Goal: Check status: Check status

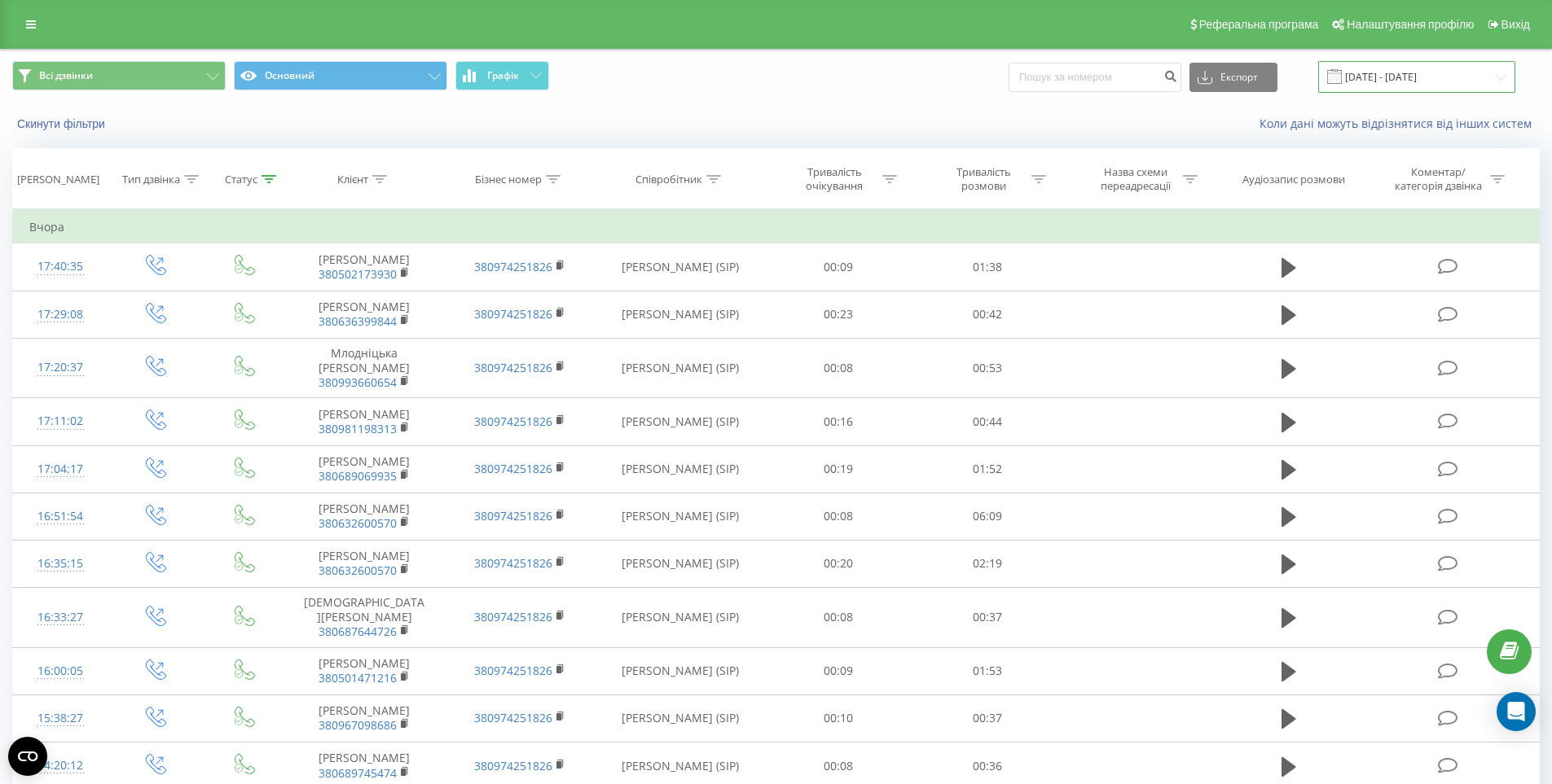
click at [1379, 79] on input "[DATE] - [DATE]" at bounding box center [1416, 77] width 197 height 31
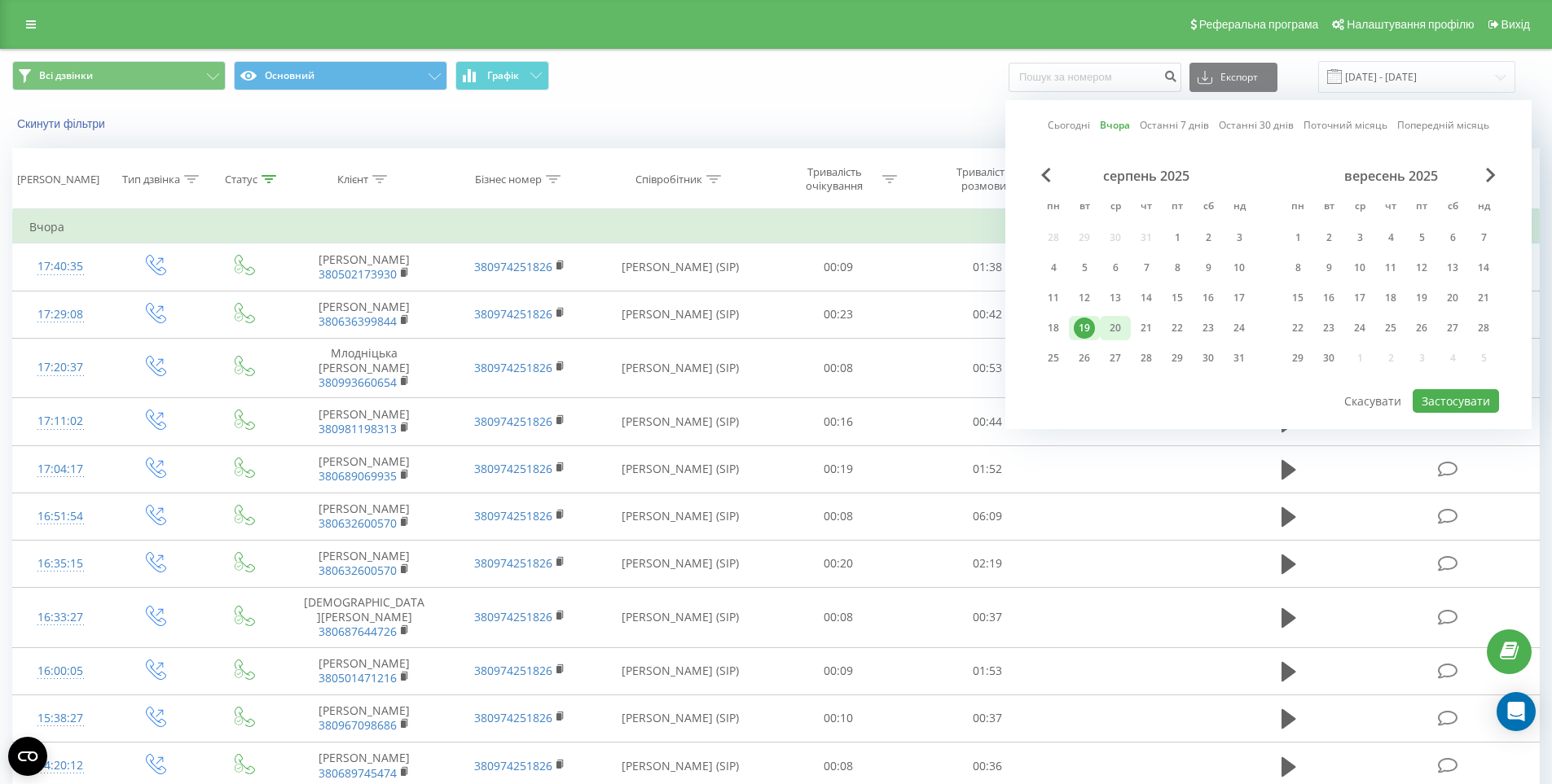
click at [1119, 332] on div "20" at bounding box center [1115, 328] width 21 height 21
click at [1453, 402] on button "Застосувати" at bounding box center [1456, 401] width 86 height 24
type input "[DATE] - [DATE]"
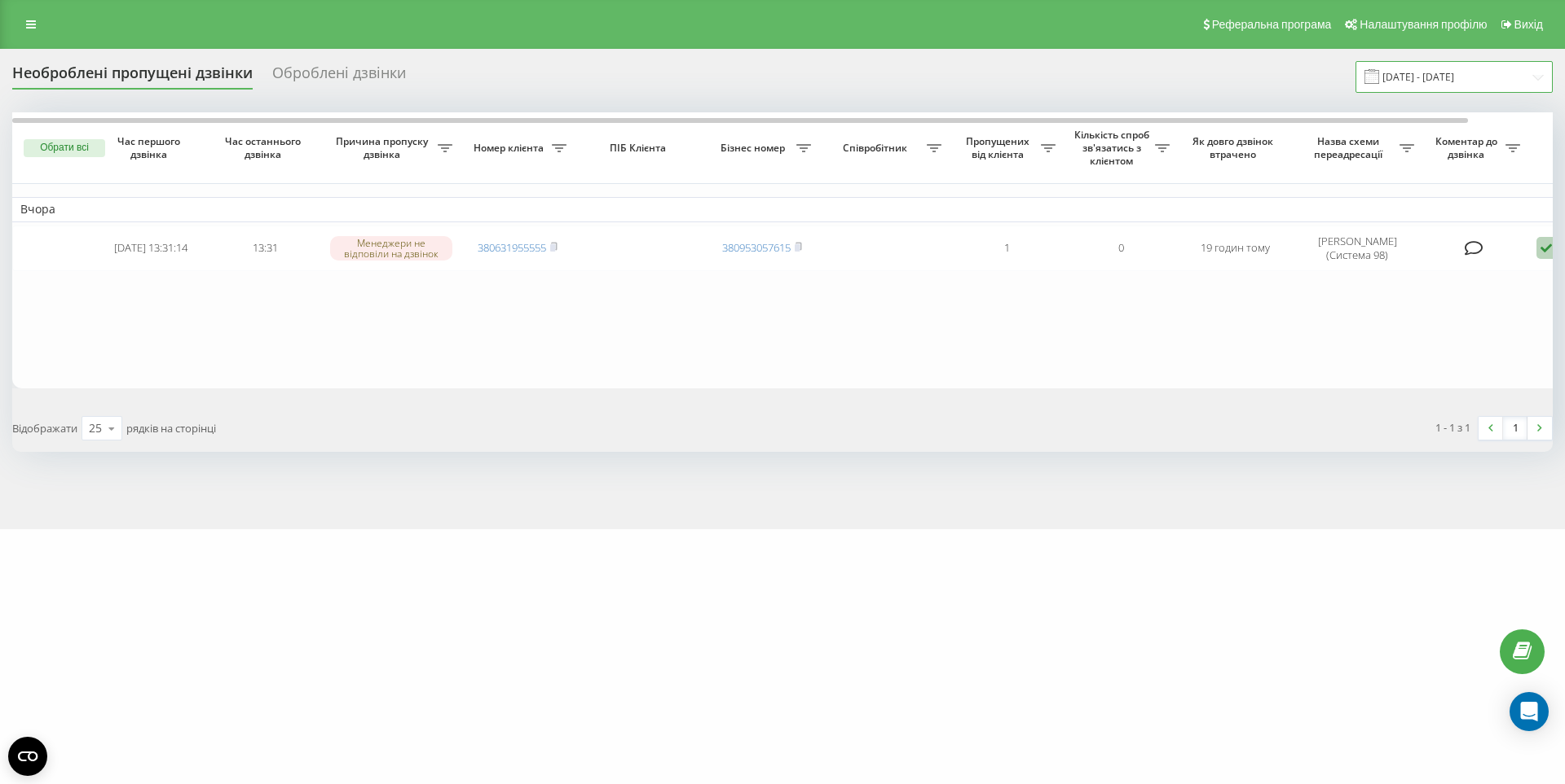
click at [1426, 78] on input "[DATE] - [DATE]" at bounding box center [1453, 77] width 197 height 31
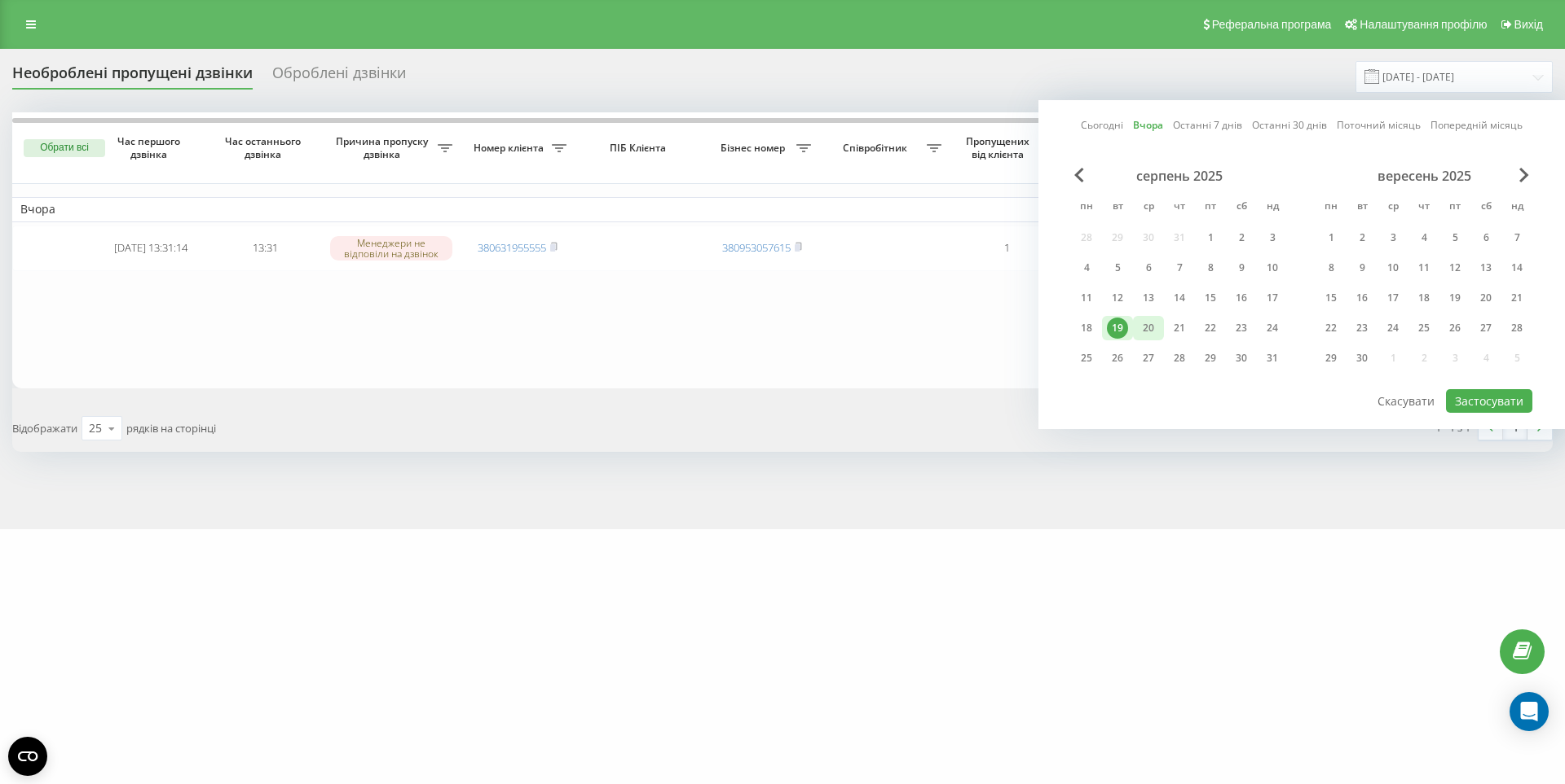
click at [1156, 318] on div "20" at bounding box center [1148, 328] width 21 height 21
click at [1486, 398] on button "Застосувати" at bounding box center [1488, 401] width 86 height 24
type input "[DATE] - [DATE]"
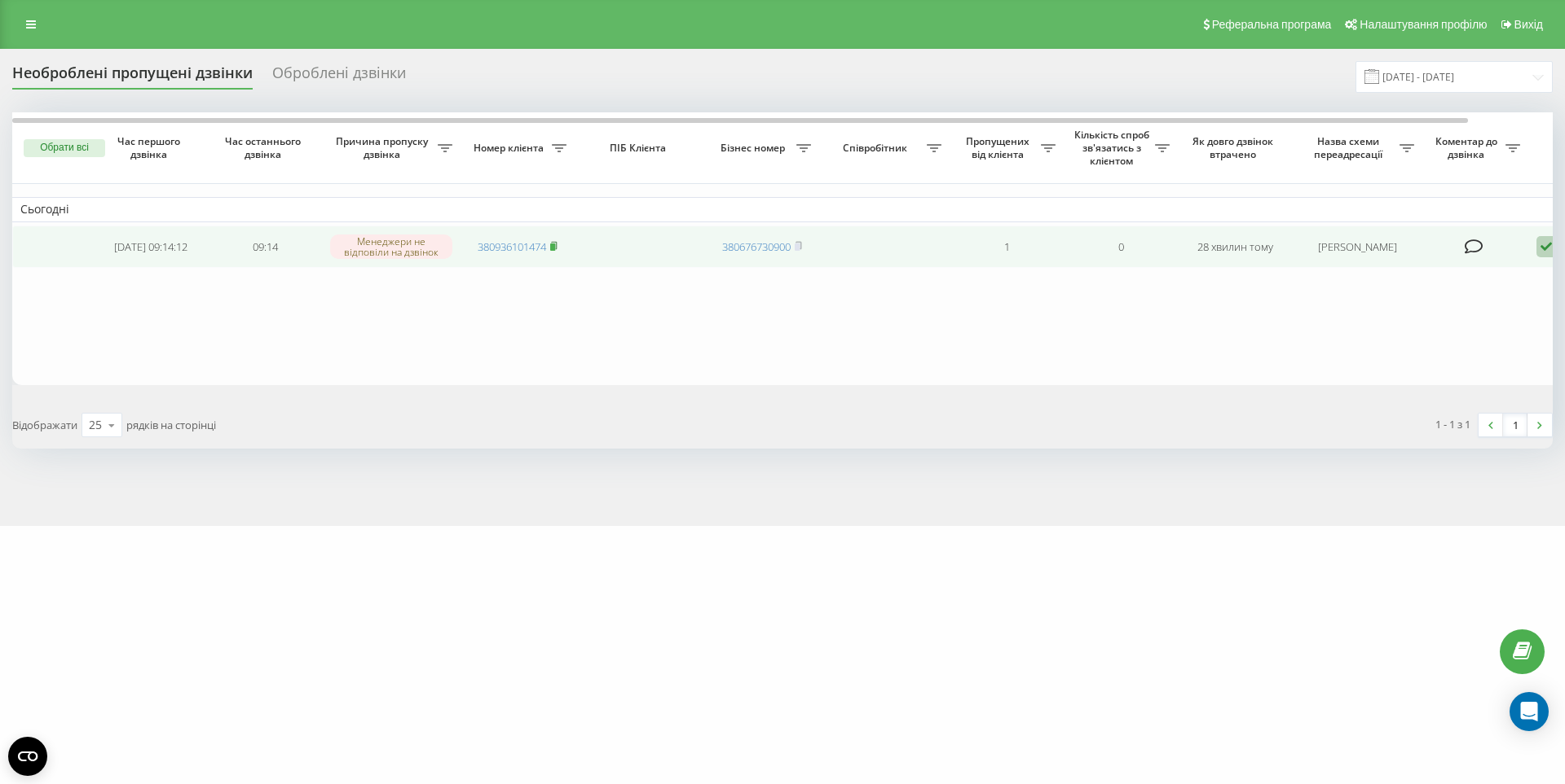
click at [555, 250] on rect at bounding box center [552, 247] width 5 height 7
